Goal: Find specific page/section: Find specific page/section

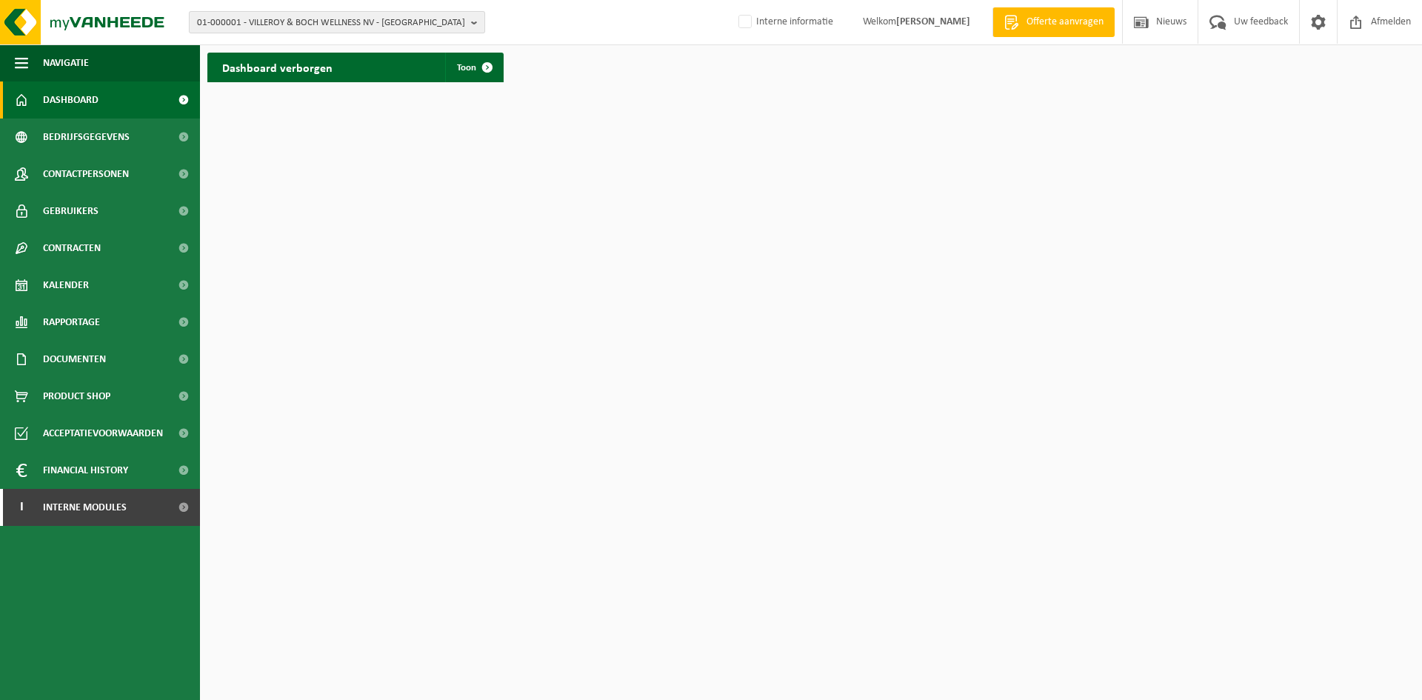
click at [355, 19] on span "01-000001 - VILLEROY & BOCH WELLNESS NV - ROESELARE" at bounding box center [331, 23] width 268 height 22
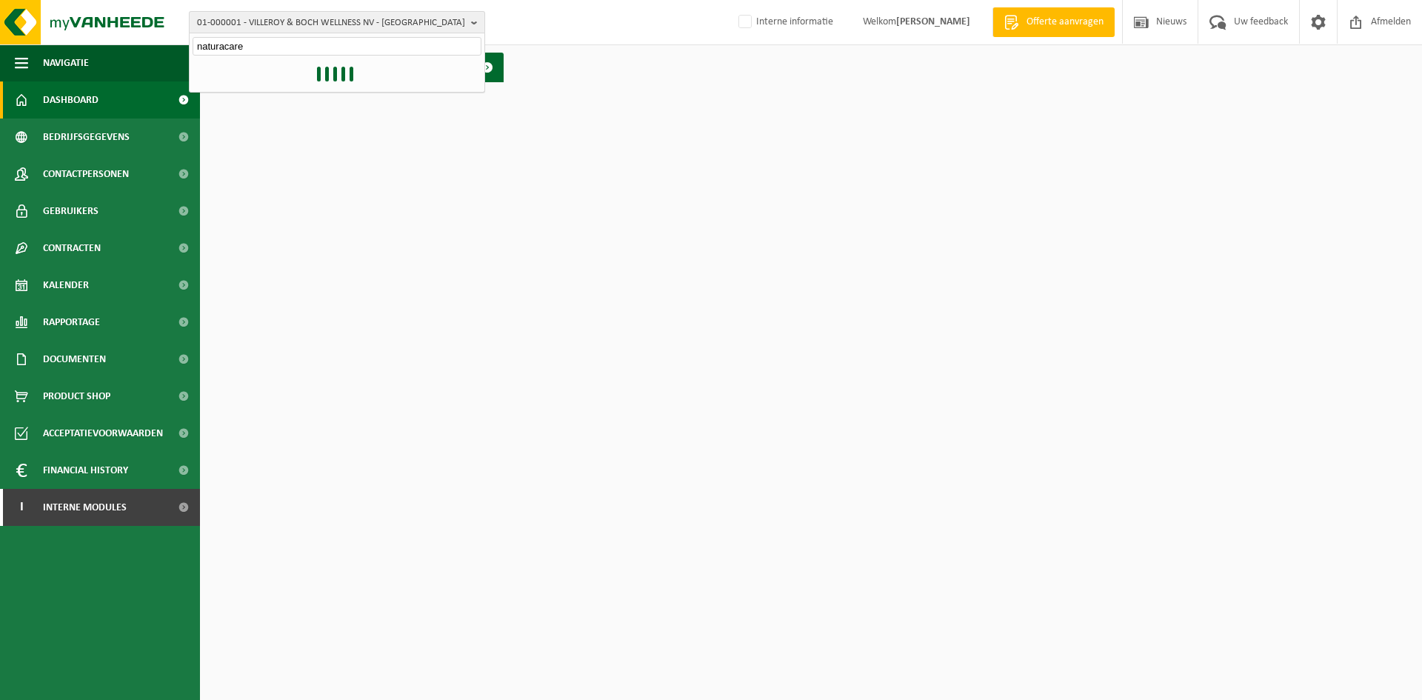
type input "naturacare"
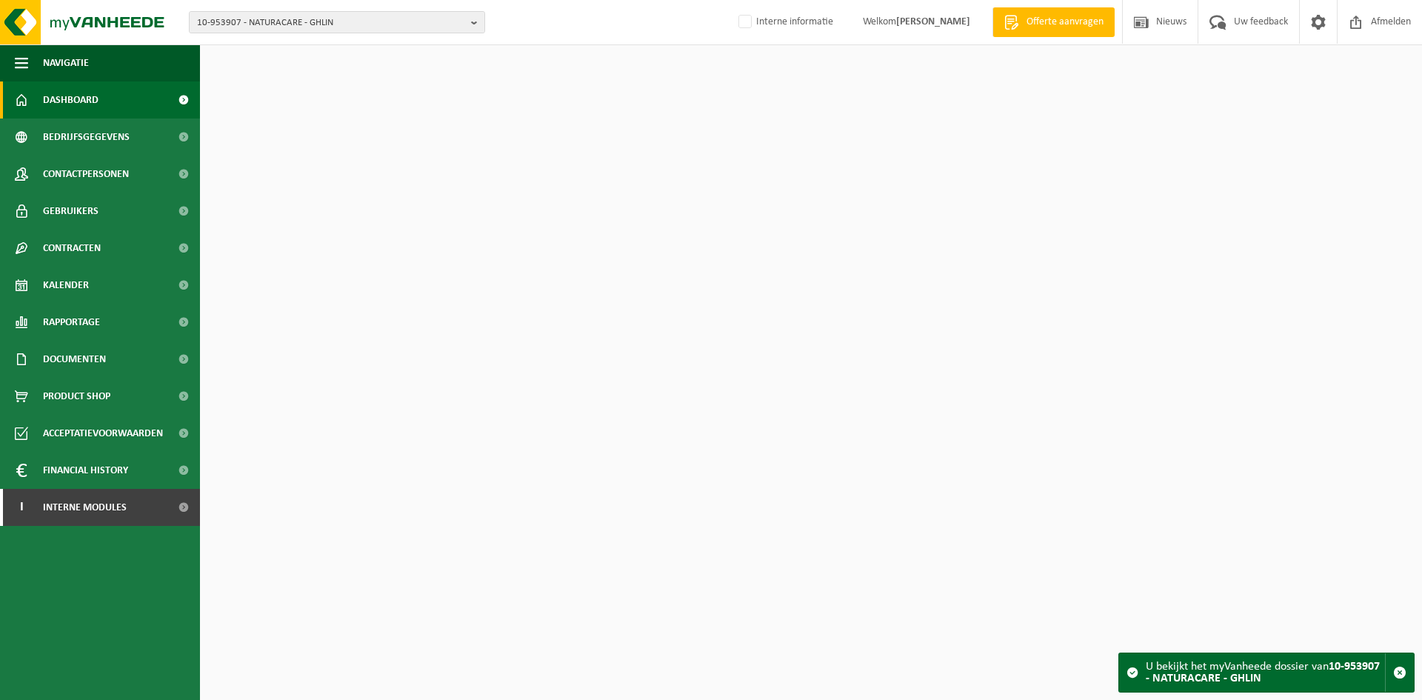
click at [355, 19] on span "10-953907 - NATURACARE - GHLIN" at bounding box center [331, 23] width 268 height 22
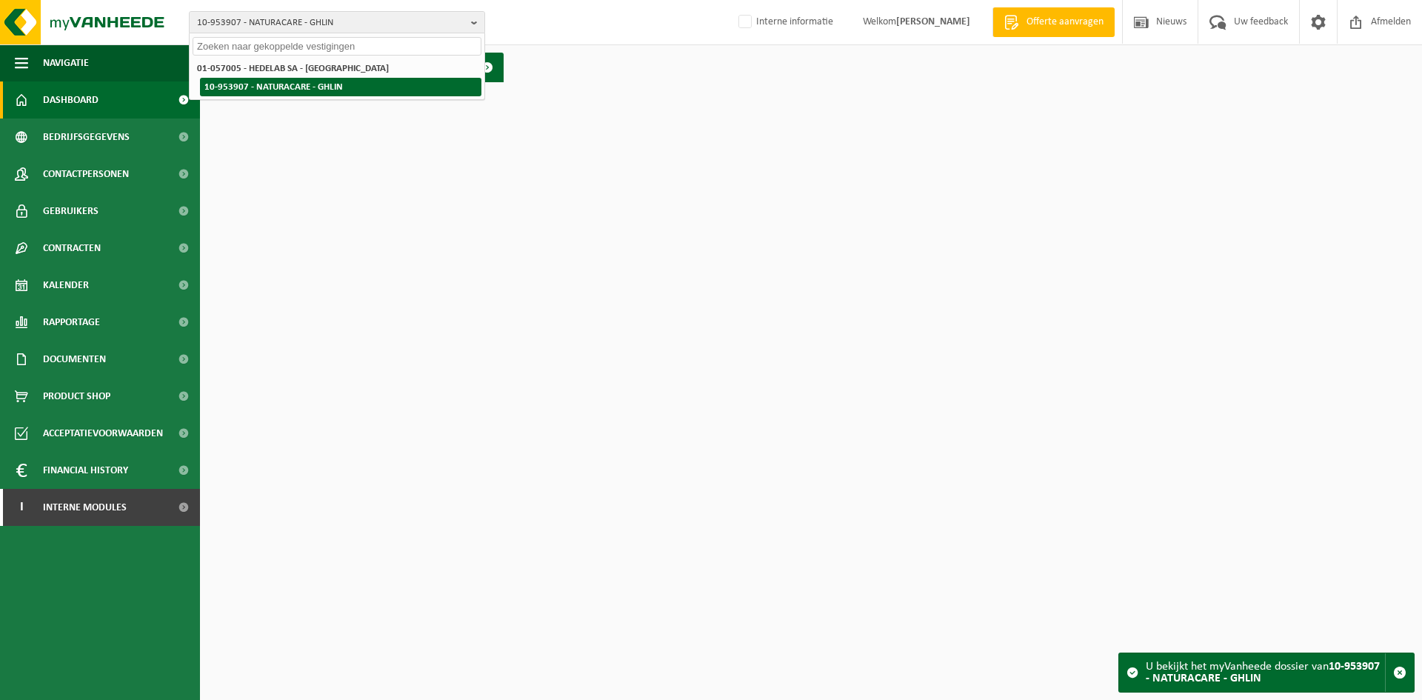
click at [292, 84] on li "10-953907 - NATURACARE - GHLIN" at bounding box center [340, 87] width 281 height 19
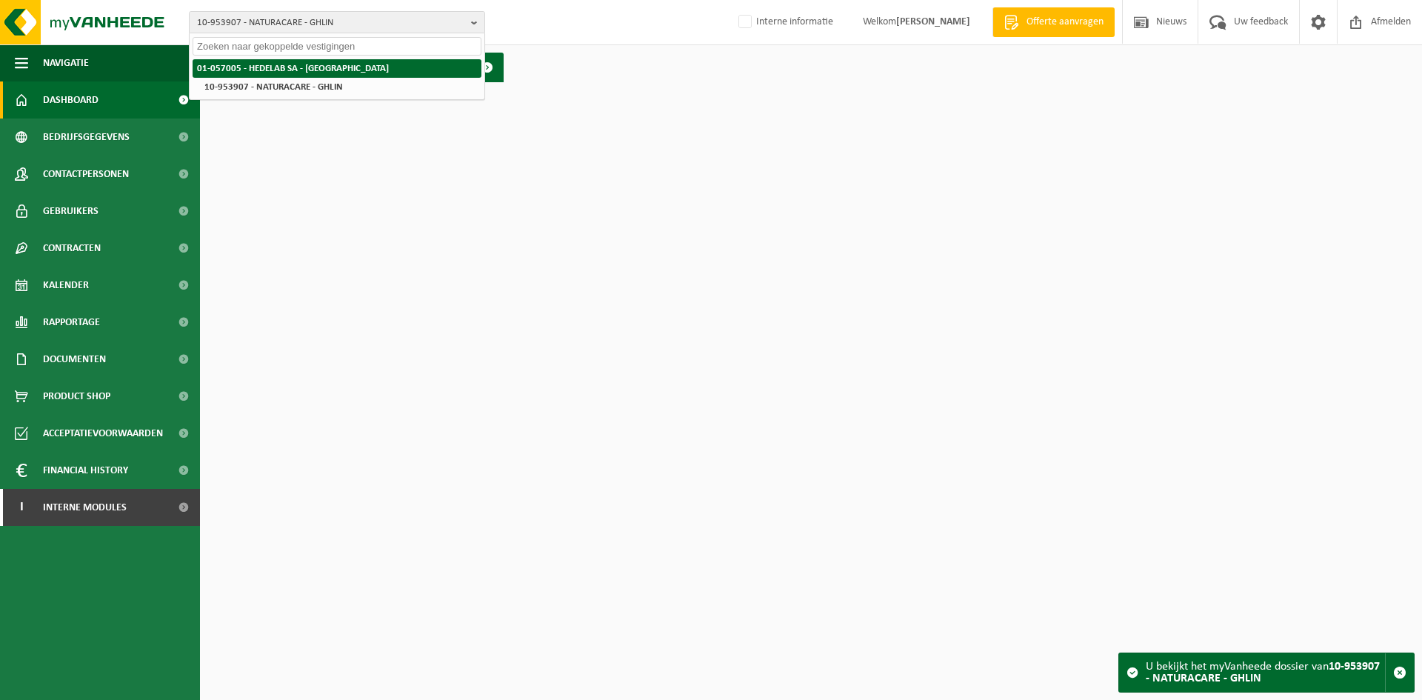
click at [276, 70] on strong "01-057005 - HEDELAB SA - [GEOGRAPHIC_DATA]" at bounding box center [293, 69] width 192 height 10
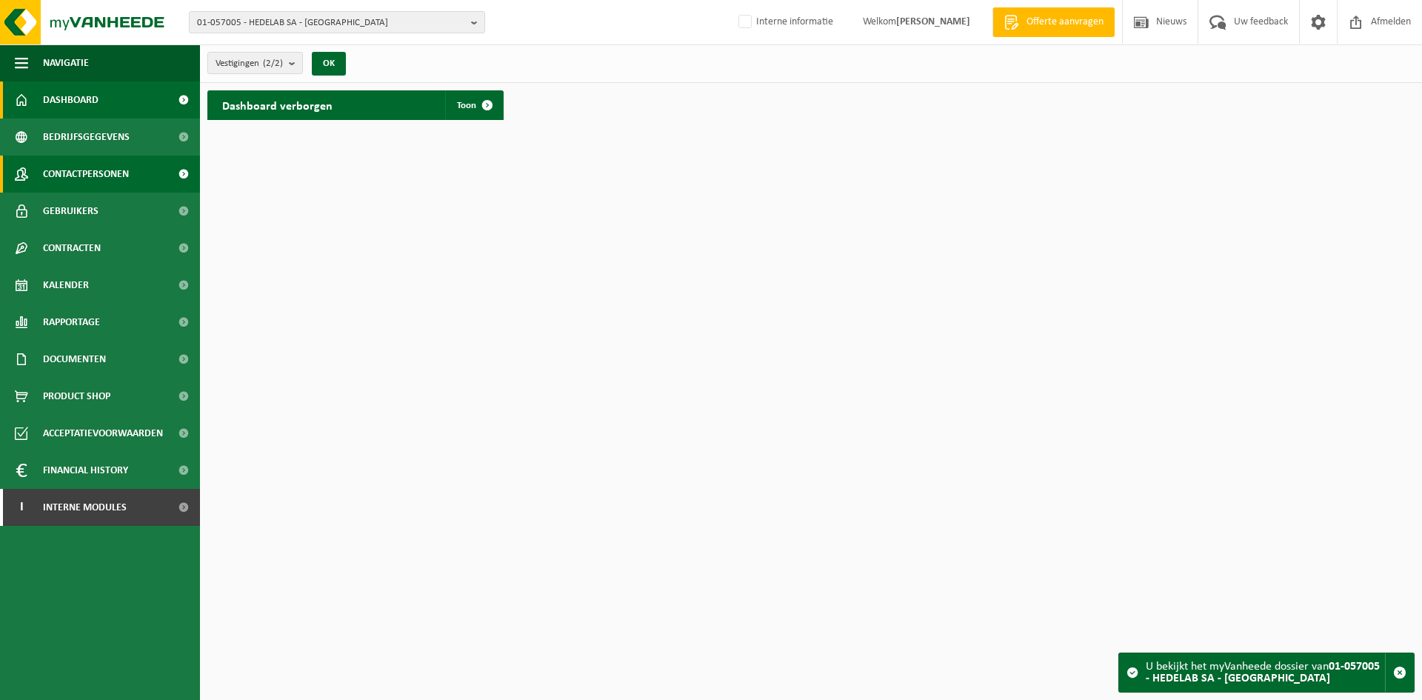
click at [105, 173] on span "Contactpersonen" at bounding box center [86, 173] width 86 height 37
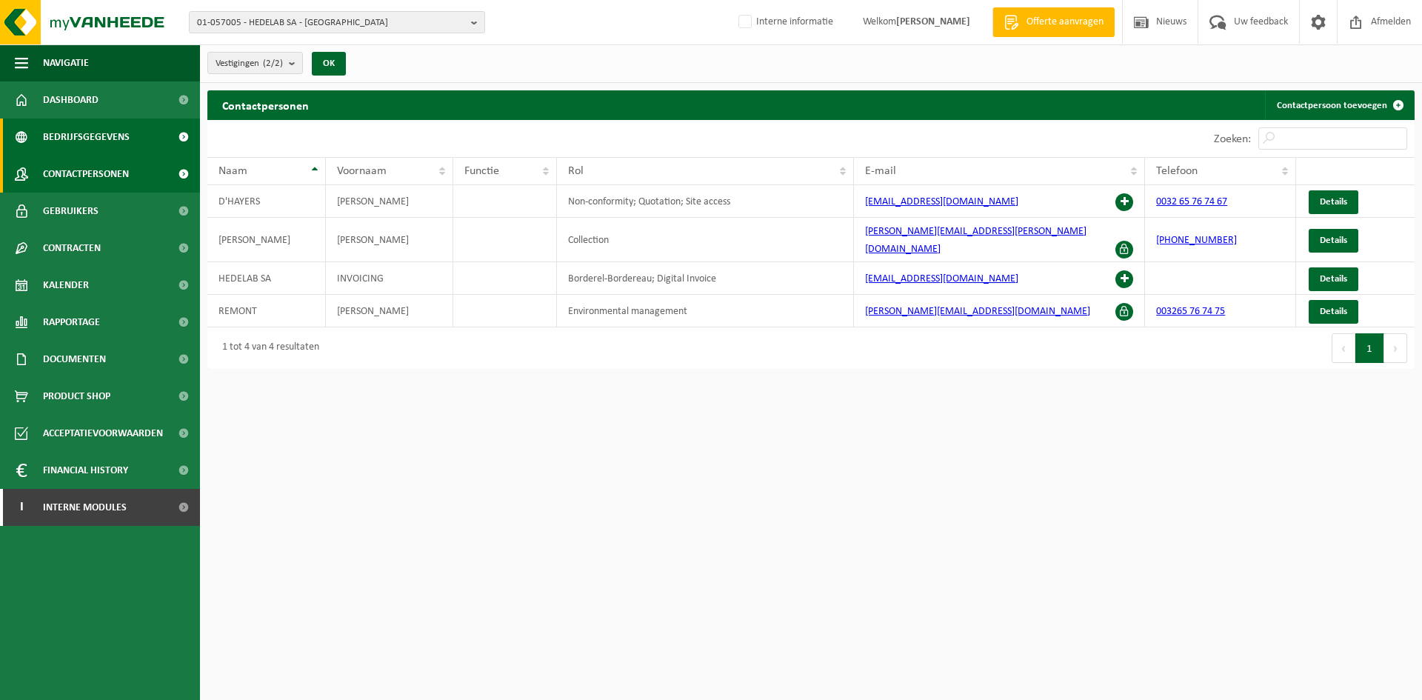
click at [97, 135] on span "Bedrijfsgegevens" at bounding box center [86, 136] width 87 height 37
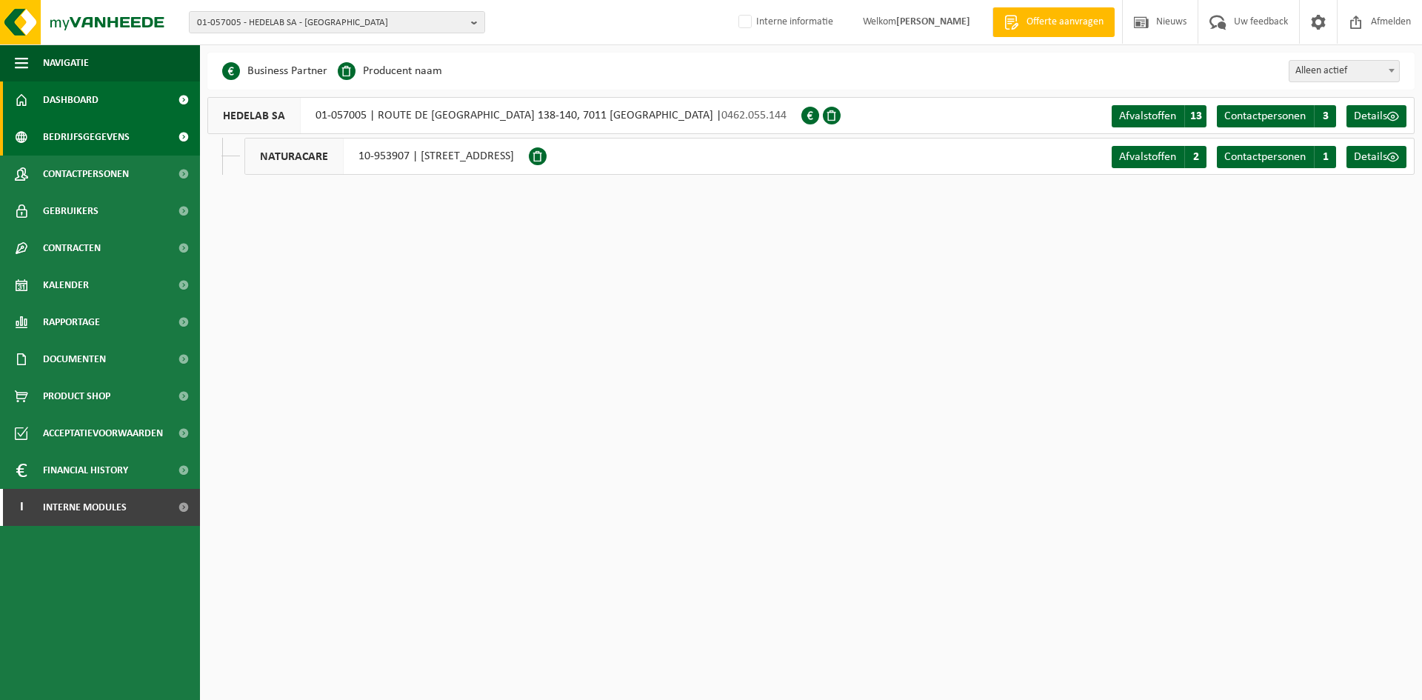
click at [83, 94] on span "Dashboard" at bounding box center [71, 99] width 56 height 37
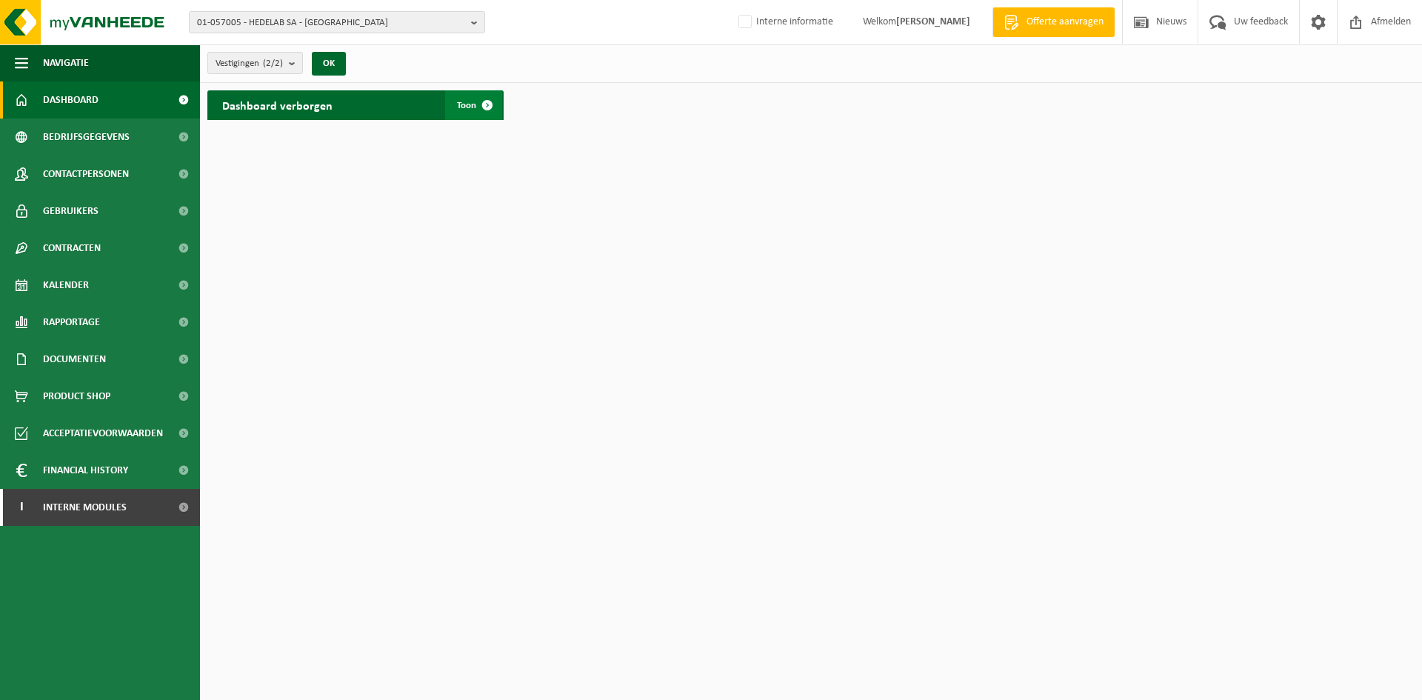
click at [473, 101] on span at bounding box center [487, 105] width 30 height 30
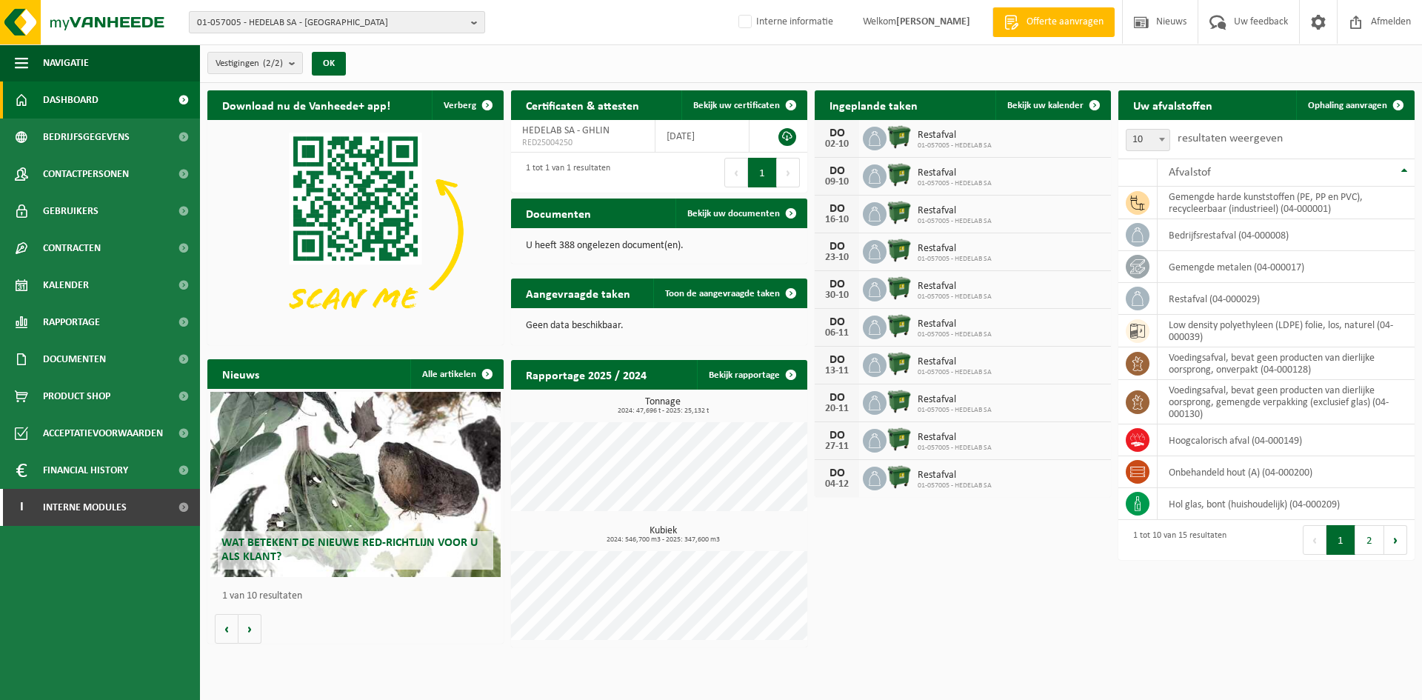
click at [221, 24] on span "01-057005 - HEDELAB SA - [GEOGRAPHIC_DATA]" at bounding box center [331, 23] width 268 height 22
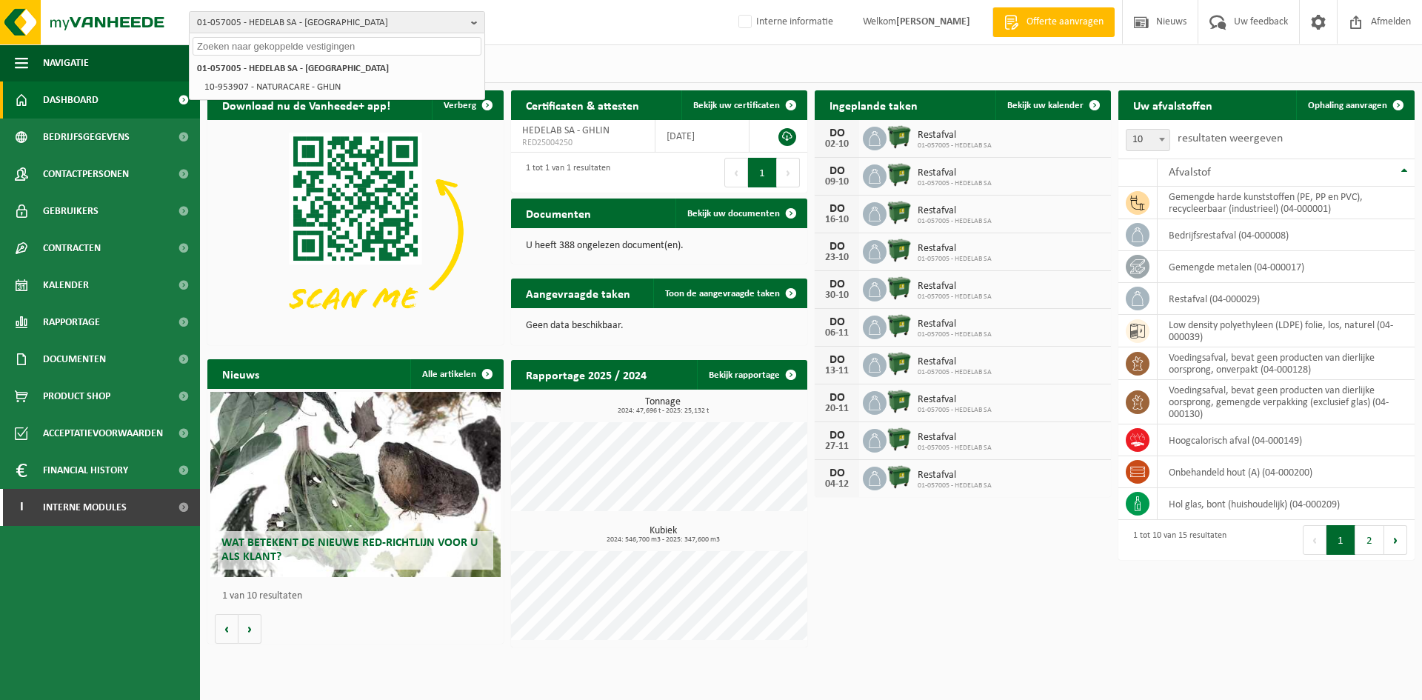
drag, startPoint x: 221, startPoint y: 21, endPoint x: 853, endPoint y: 672, distance: 906.9
click at [944, 609] on div "Download nu de Vanheede+ app! Verberg Certificaten & attesten Bekijk uw certifi…" at bounding box center [811, 369] width 1214 height 572
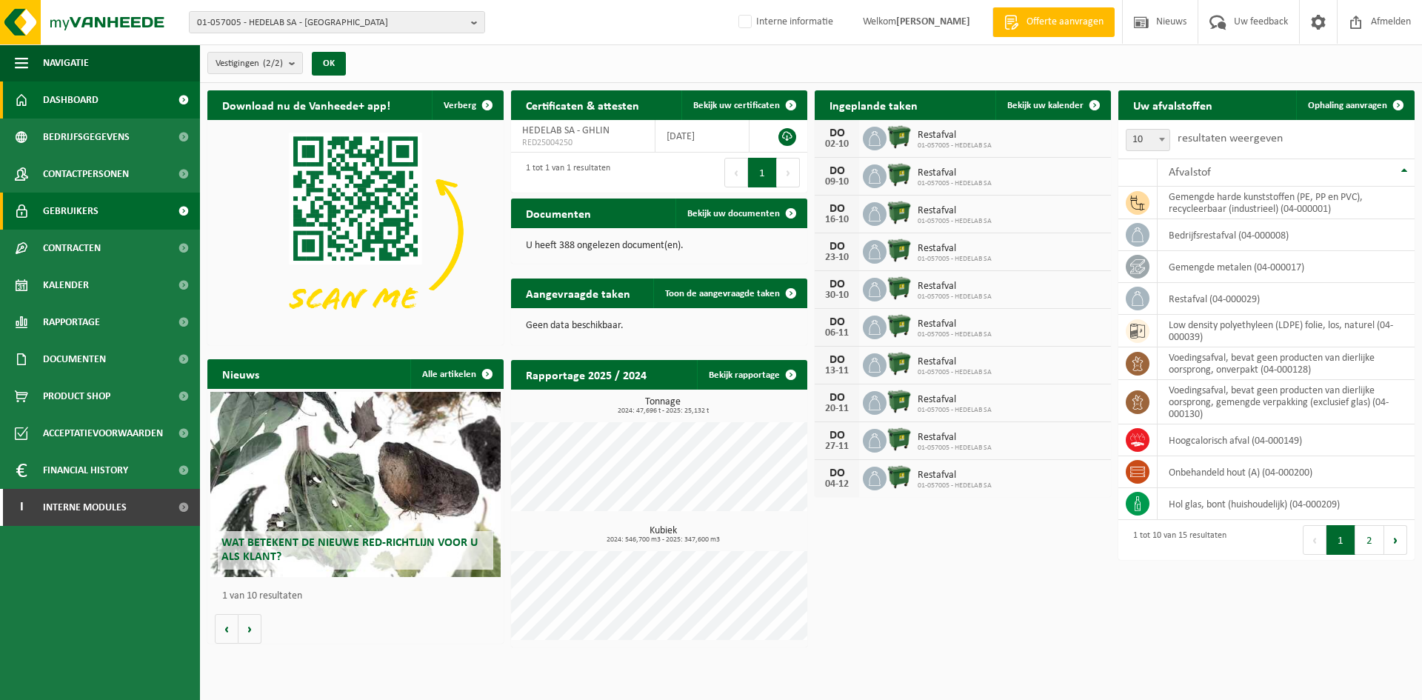
click at [98, 216] on link "Gebruikers" at bounding box center [100, 211] width 200 height 37
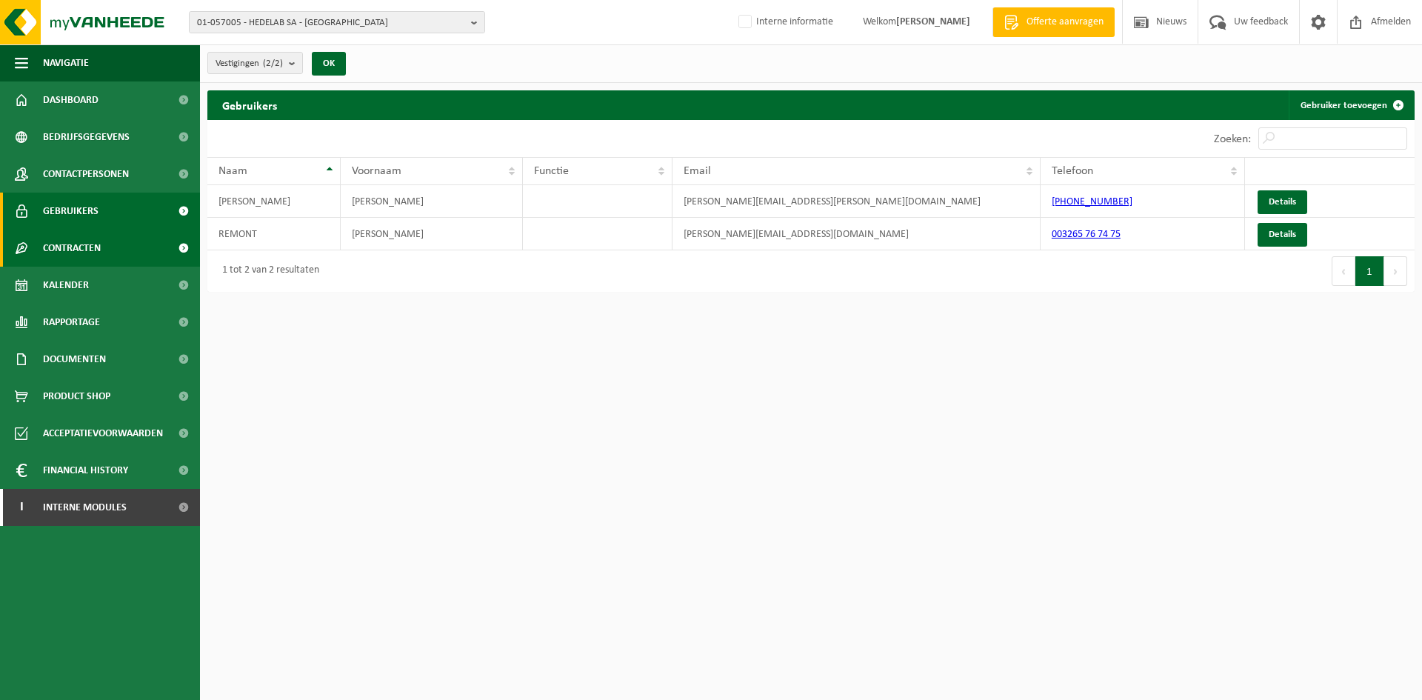
click at [100, 247] on span "Contracten" at bounding box center [72, 248] width 58 height 37
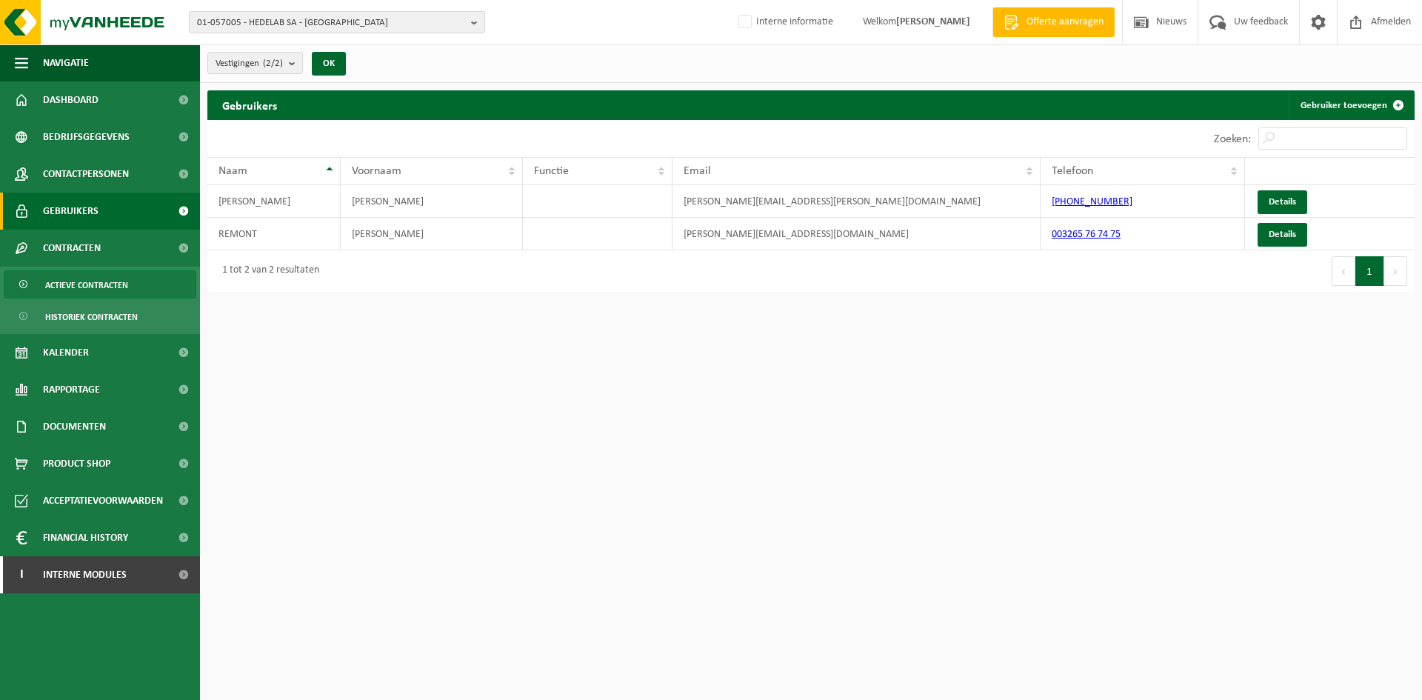
click at [110, 281] on span "Actieve contracten" at bounding box center [86, 285] width 83 height 28
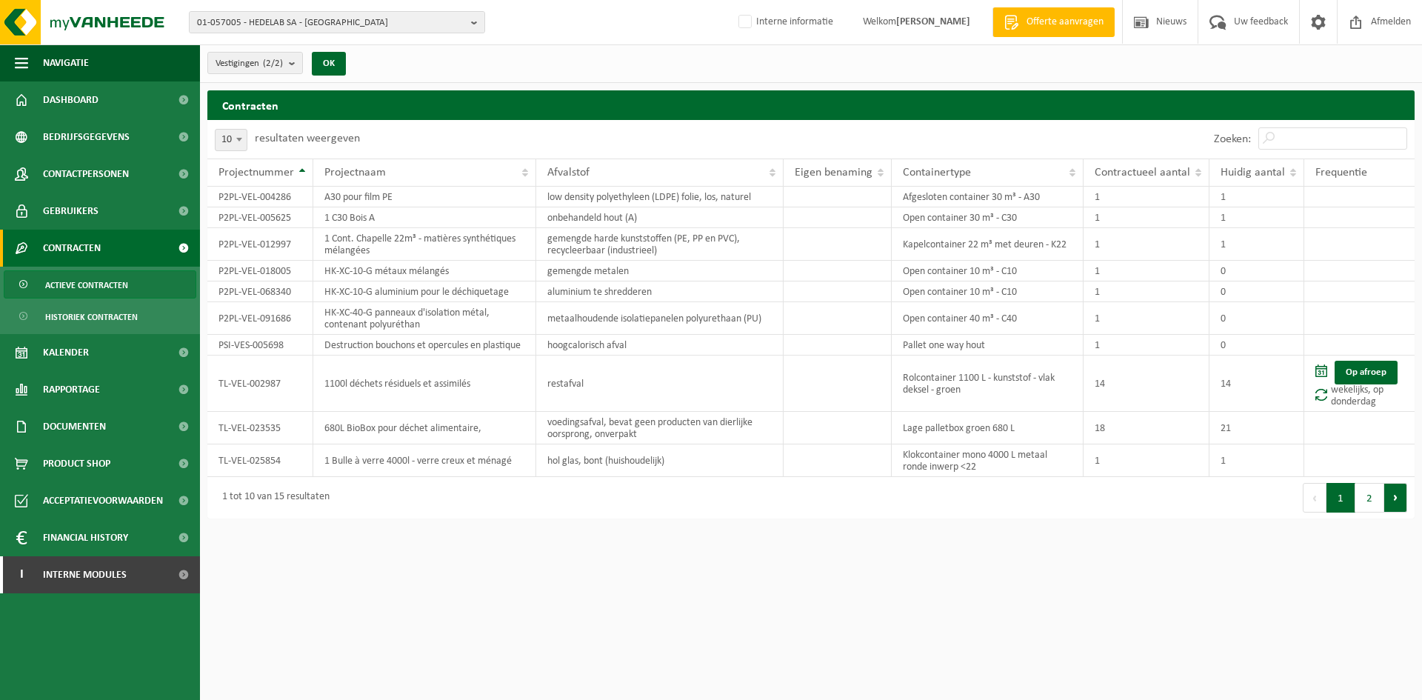
click at [1396, 498] on button "Volgende" at bounding box center [1395, 498] width 23 height 30
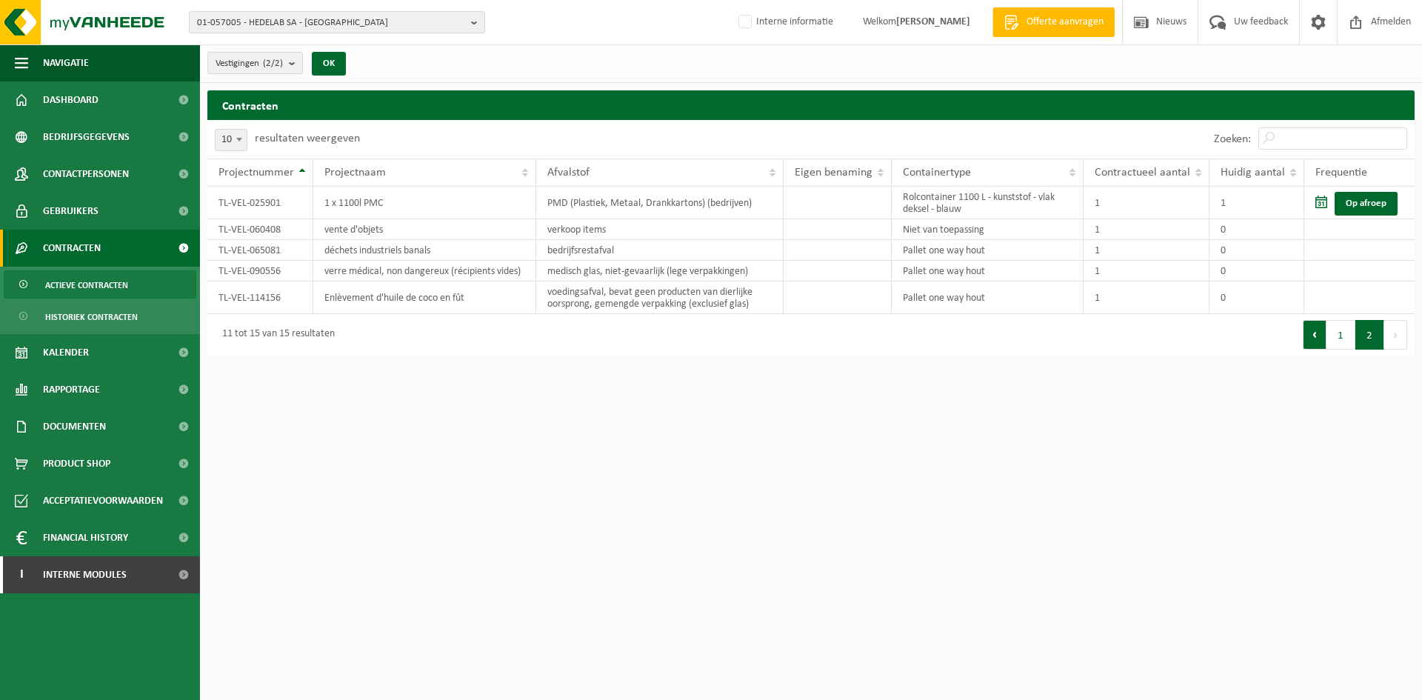
click at [1315, 333] on button "Vorige" at bounding box center [1314, 335] width 24 height 30
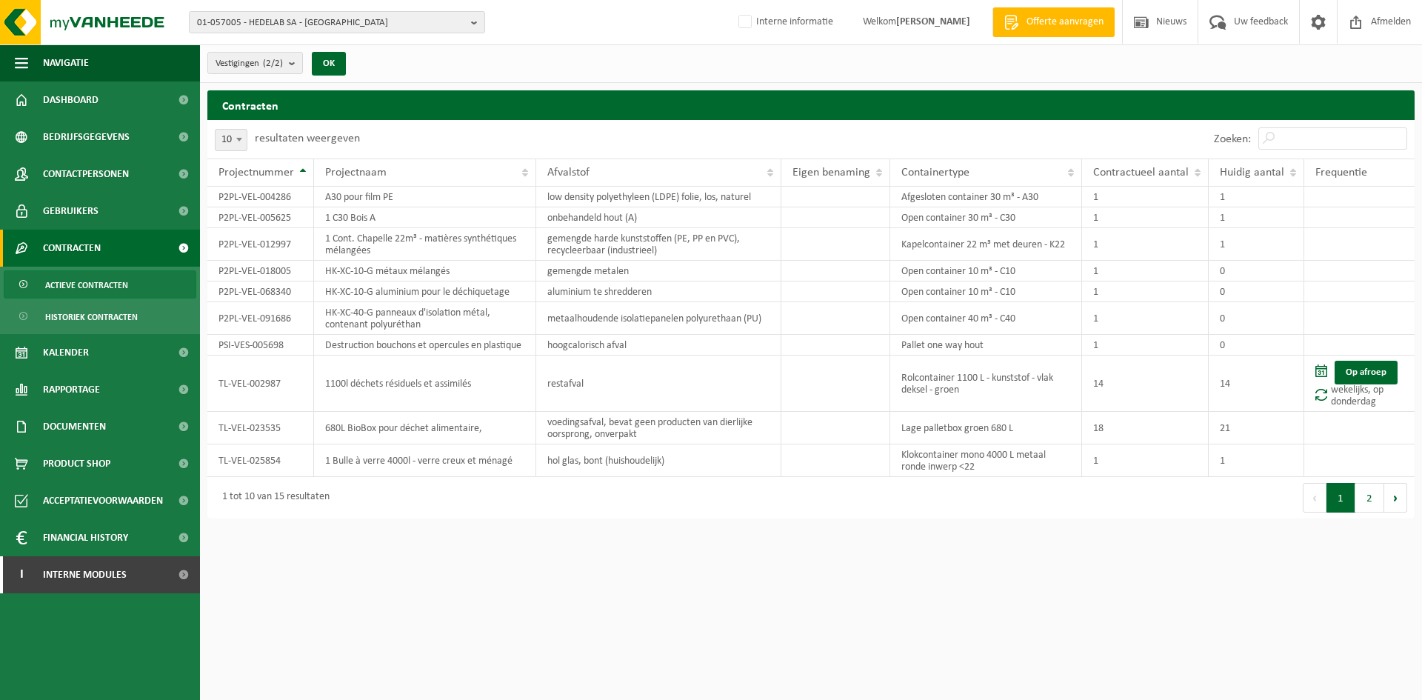
click at [495, 610] on html "01-057005 - HEDELAB SA - GHLIN 01-057005 - HEDELAB SA - GHLIN 10-953907 - NATUR…" at bounding box center [711, 350] width 1422 height 700
